Goal: Complete application form

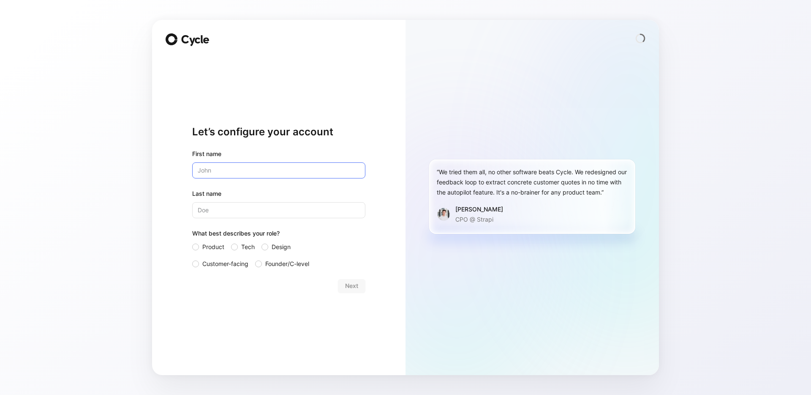
type input "Sarah"
type input "Sisson"
click at [235, 250] on label "Tech" at bounding box center [243, 247] width 24 height 10
click at [231, 242] on input "Tech" at bounding box center [231, 242] width 0 height 0
click at [347, 284] on span "Next" at bounding box center [351, 286] width 13 height 10
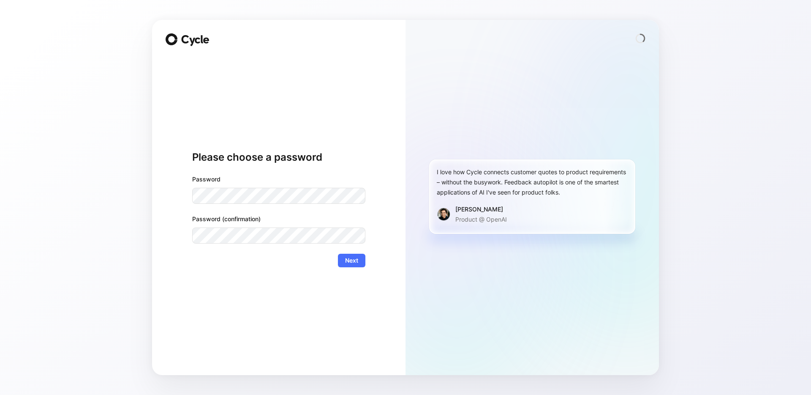
click at [360, 268] on div "Please choose a password Password Password (confirmation) Next" at bounding box center [278, 208] width 173 height 305
click at [356, 263] on span "Next" at bounding box center [351, 260] width 13 height 10
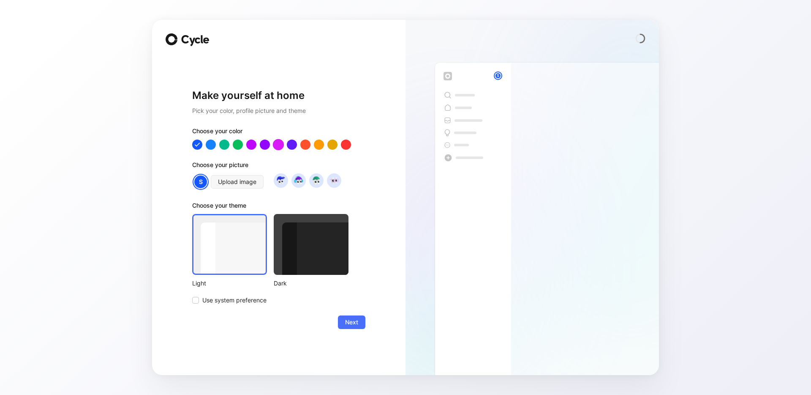
click at [277, 145] on div at bounding box center [278, 144] width 11 height 11
click at [352, 326] on span "Next" at bounding box center [351, 322] width 13 height 10
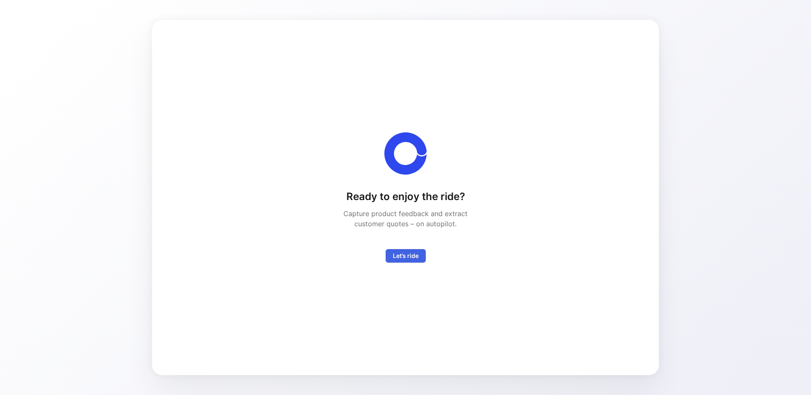
click at [406, 249] on button "Let’s ride" at bounding box center [406, 256] width 40 height 14
